Goal: Obtain resource: Obtain resource

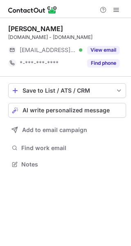
scroll to position [159, 131]
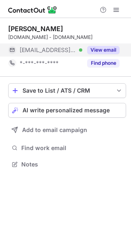
click at [109, 52] on button "View email" at bounding box center [103, 50] width 32 height 8
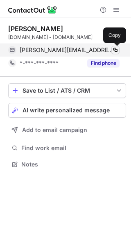
click at [118, 49] on span at bounding box center [115, 50] width 7 height 7
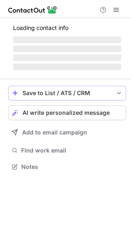
scroll to position [179, 131]
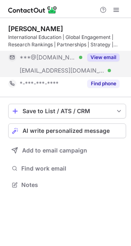
click at [104, 56] on button "View email" at bounding box center [103, 57] width 32 height 8
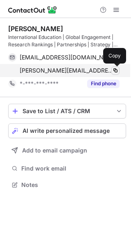
click at [115, 71] on span at bounding box center [115, 70] width 7 height 7
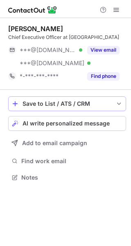
scroll to position [179, 131]
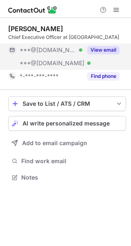
click at [98, 54] on button "View email" at bounding box center [103, 50] width 32 height 8
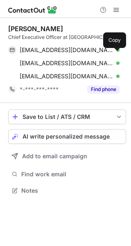
scroll to position [192, 131]
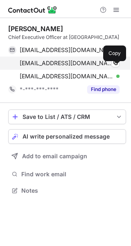
scroll to position [192, 131]
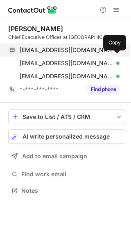
click at [114, 53] on span at bounding box center [115, 50] width 7 height 7
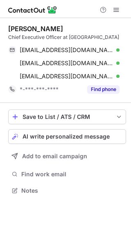
scroll to position [192, 131]
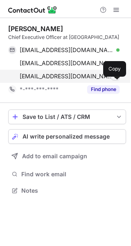
click at [115, 80] on span at bounding box center [115, 76] width 7 height 7
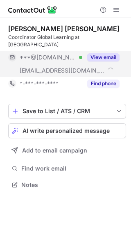
scroll to position [172, 131]
click at [108, 53] on button "View email" at bounding box center [103, 57] width 32 height 8
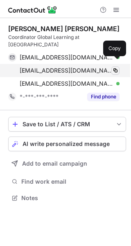
click at [115, 67] on span at bounding box center [115, 70] width 7 height 7
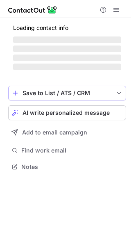
scroll to position [159, 131]
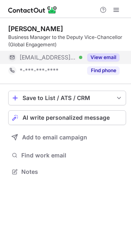
click at [104, 58] on button "View email" at bounding box center [103, 57] width 32 height 8
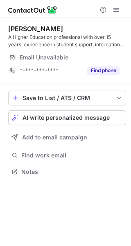
scroll to position [166, 131]
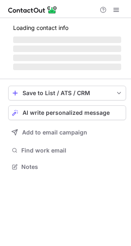
scroll to position [159, 131]
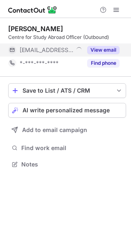
click at [108, 51] on button "View email" at bounding box center [103, 50] width 32 height 8
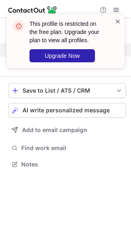
click at [119, 19] on span at bounding box center [118, 21] width 7 height 8
